Goal: Navigation & Orientation: Go to known website

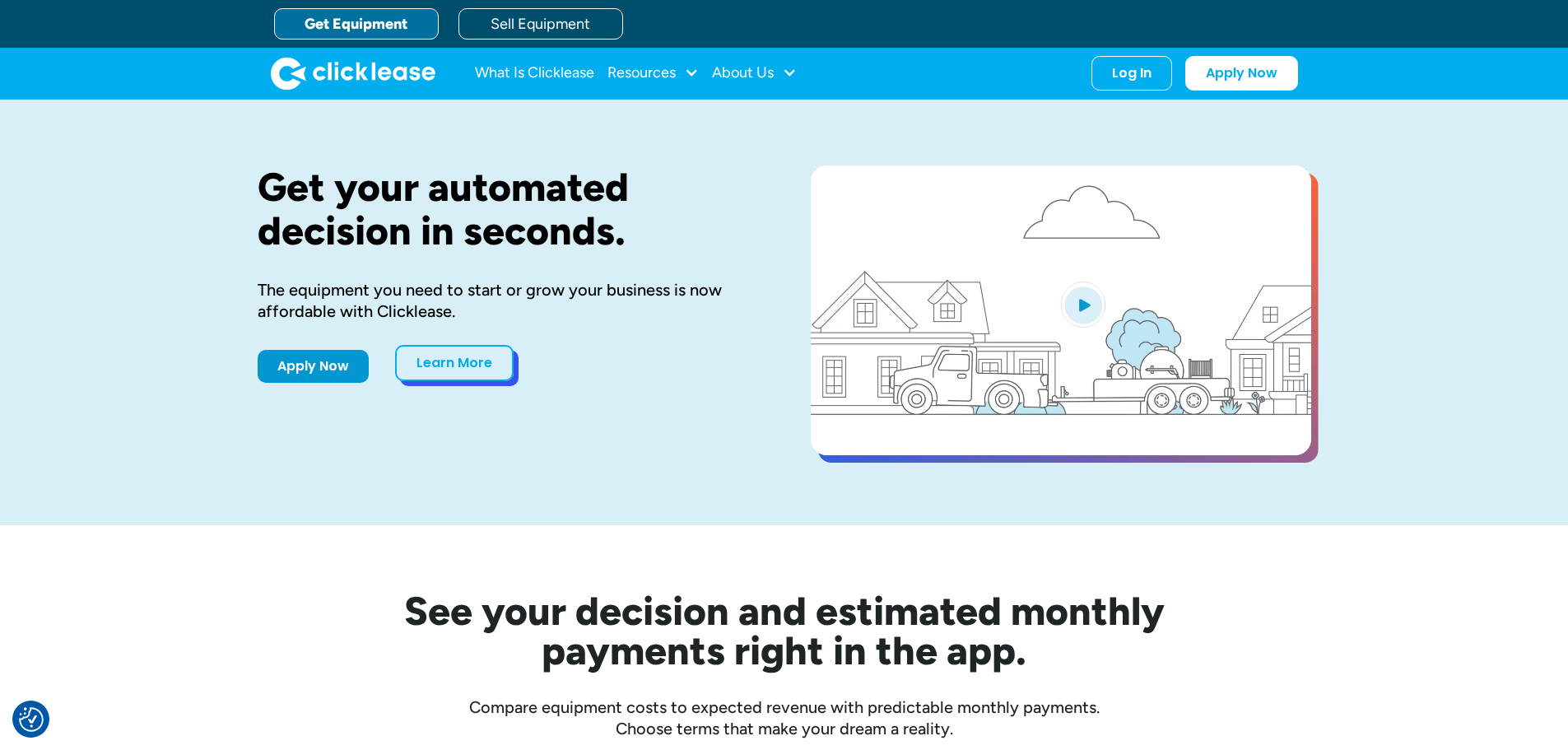
click at [479, 357] on link "Learn More" at bounding box center [454, 363] width 119 height 37
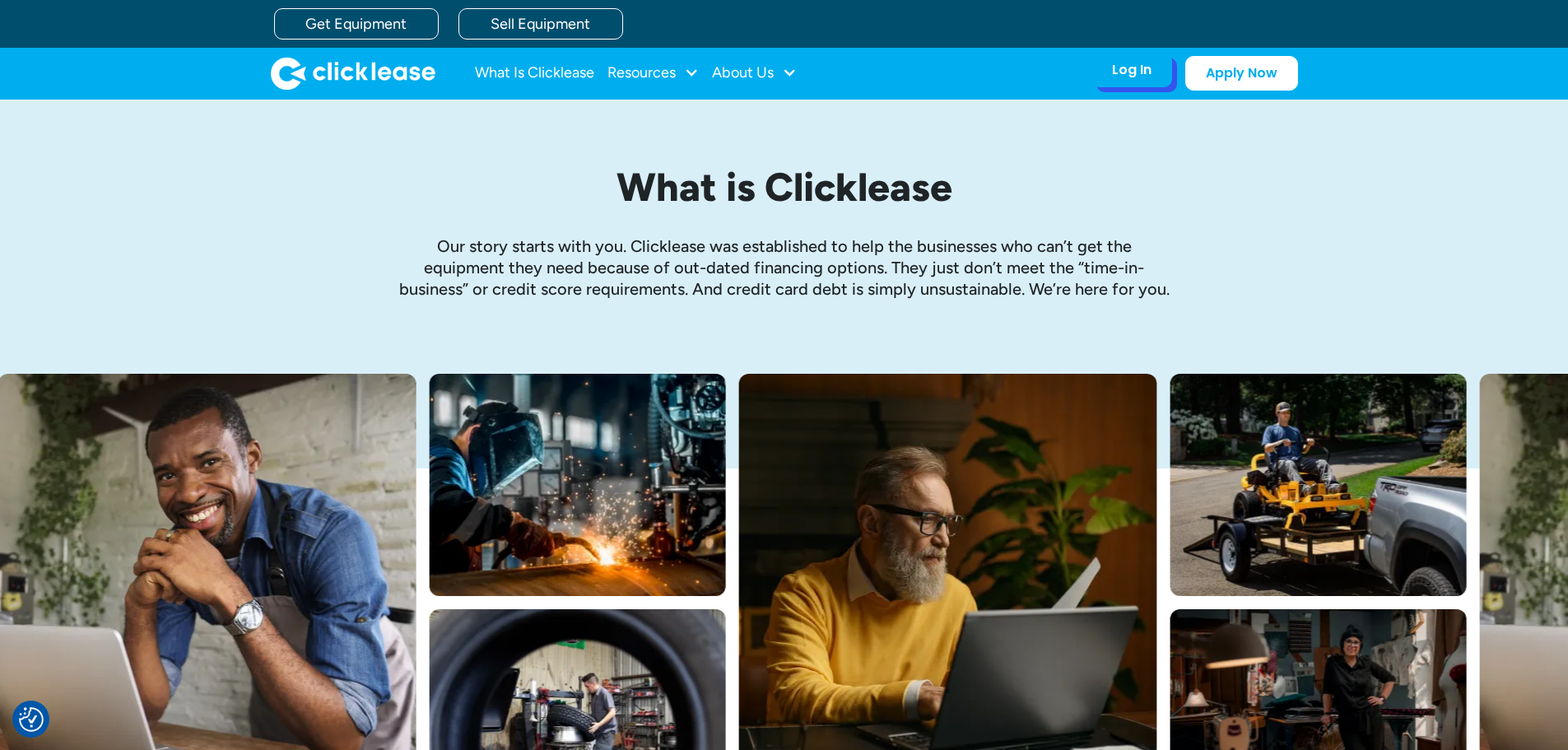
click at [1130, 66] on div "Log In" at bounding box center [1131, 69] width 40 height 16
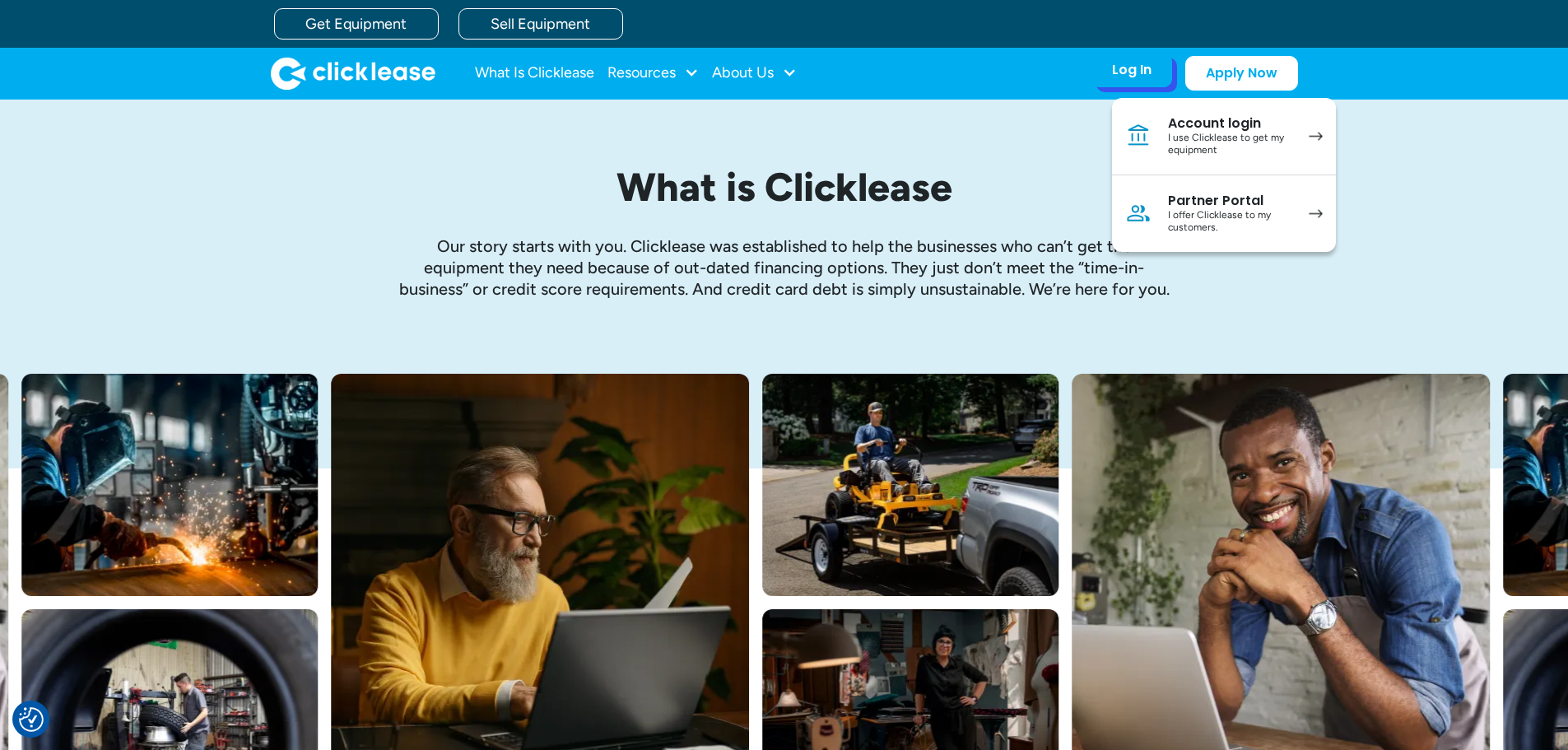
click at [1263, 125] on div "Account login" at bounding box center [1229, 123] width 124 height 16
